Goal: Communication & Community: Answer question/provide support

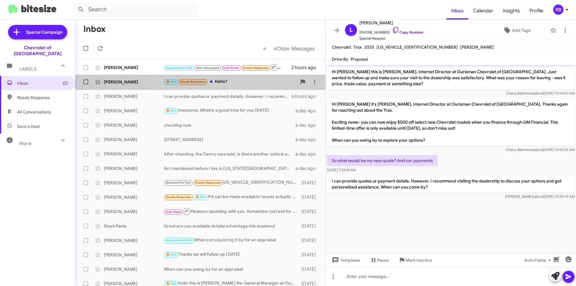
click at [248, 81] on div "🔥 Hot Needs Response Hello?" at bounding box center [230, 81] width 133 height 7
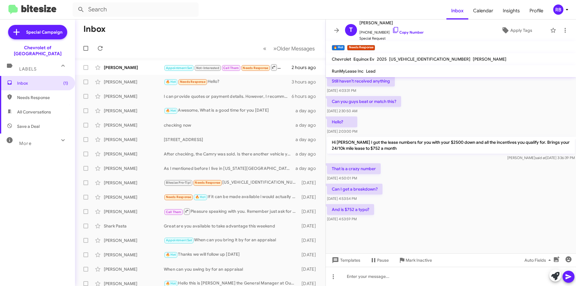
scroll to position [256, 0]
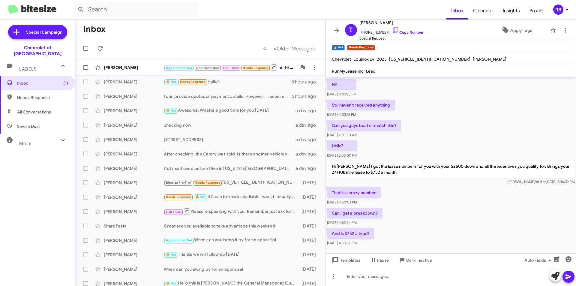
click at [286, 66] on div "Appointment Set Not-Interested Call Them Needs Response Hi [PERSON_NAME], did y…" at bounding box center [230, 67] width 133 height 7
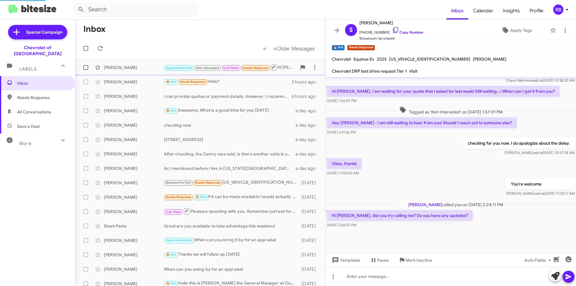
scroll to position [170, 0]
click at [407, 31] on link "Copy Number" at bounding box center [407, 32] width 31 height 4
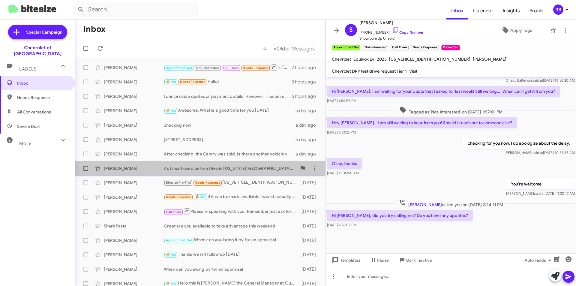
click at [256, 172] on div "[PERSON_NAME] As I mentioned before I live in [US_STATE][GEOGRAPHIC_DATA]. Plea…" at bounding box center [200, 168] width 241 height 12
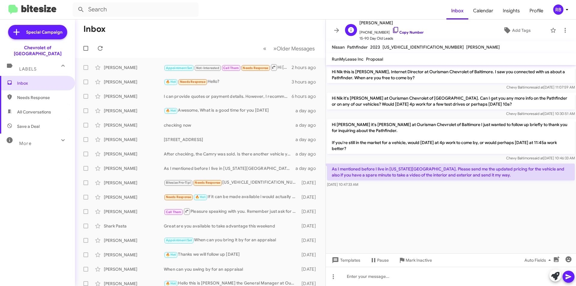
click at [406, 32] on link "Copy Number" at bounding box center [407, 32] width 31 height 4
click at [234, 122] on div "[PERSON_NAME] checking now a day ago" at bounding box center [200, 125] width 241 height 12
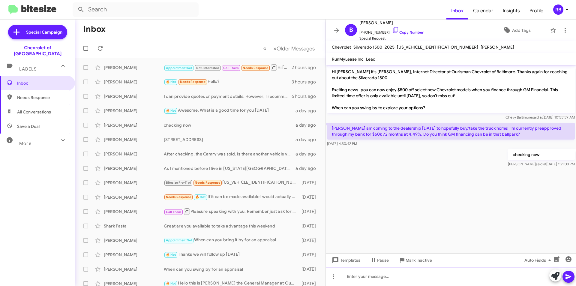
click at [369, 275] on div at bounding box center [451, 276] width 250 height 19
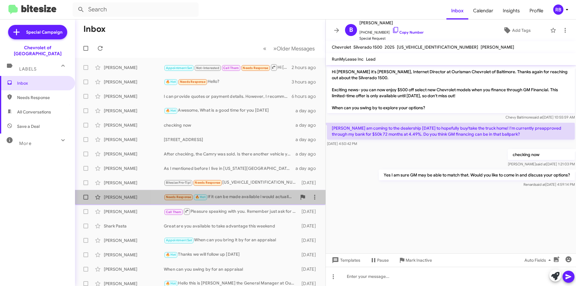
click at [262, 196] on div "Needs Response 🔥 Hot If it can be made available i would actually prefer that" at bounding box center [230, 196] width 133 height 7
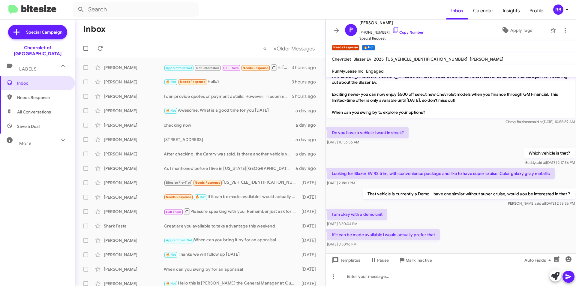
scroll to position [13, 0]
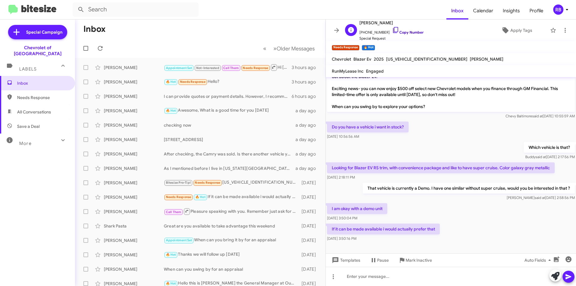
click at [405, 32] on link "Copy Number" at bounding box center [407, 32] width 31 height 4
